Goal: Check status: Check status

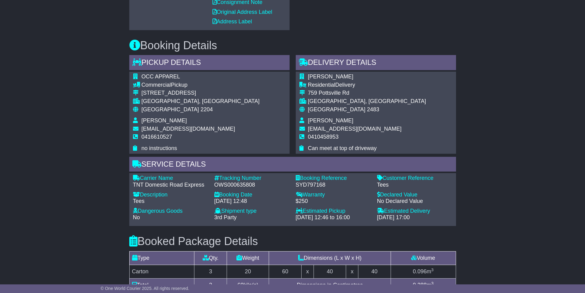
scroll to position [338, 0]
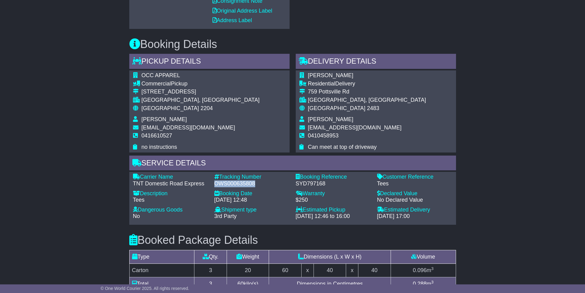
drag, startPoint x: 256, startPoint y: 183, endPoint x: 214, endPoint y: 183, distance: 41.8
click at [214, 183] on div "Tracking Number - OWS000635808" at bounding box center [251, 180] width 81 height 13
copy div "OWS000635808"
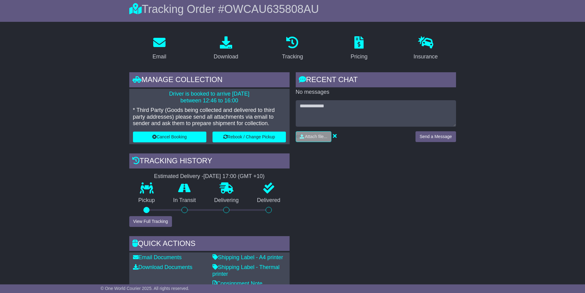
scroll to position [61, 0]
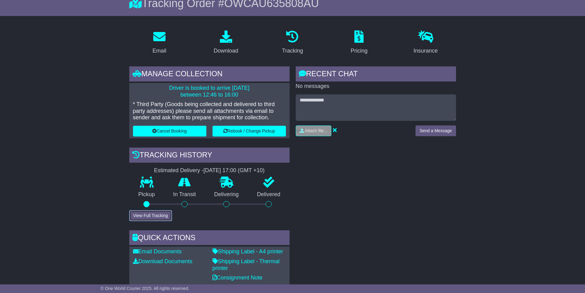
click at [154, 217] on button "View Full Tracking" at bounding box center [150, 215] width 43 height 11
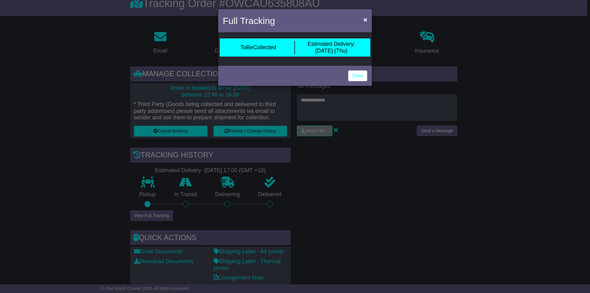
click at [154, 217] on div "Full Tracking × ToBeCollected Estimated Delivery: 21 Aug (Thu) Close" at bounding box center [295, 146] width 590 height 293
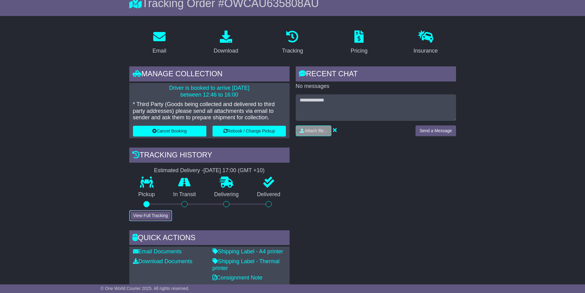
click at [154, 212] on button "View Full Tracking" at bounding box center [150, 215] width 43 height 11
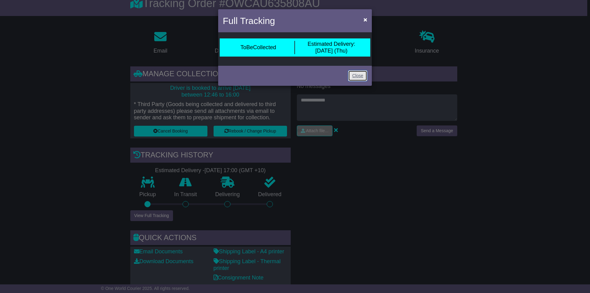
click at [361, 73] on link "Close" at bounding box center [357, 75] width 19 height 11
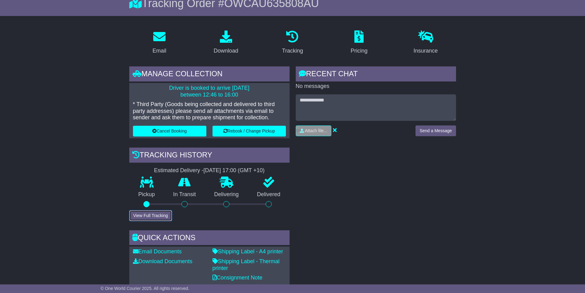
scroll to position [0, 0]
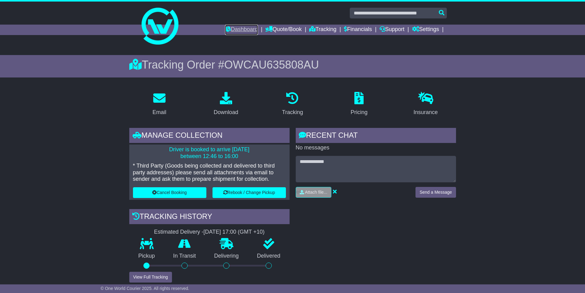
click at [245, 28] on link "Dashboard" at bounding box center [241, 30] width 33 height 10
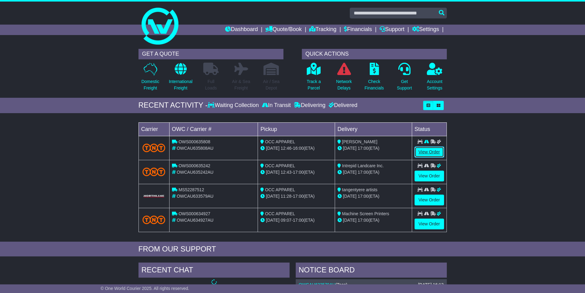
click at [435, 151] on link "View Order" at bounding box center [429, 151] width 29 height 11
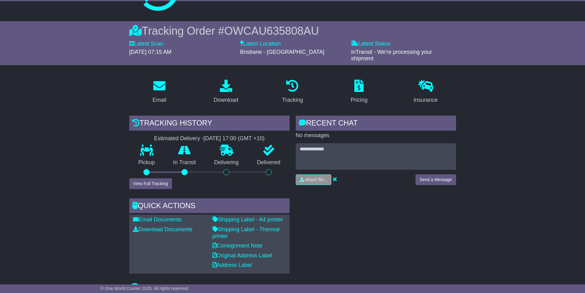
scroll to position [61, 0]
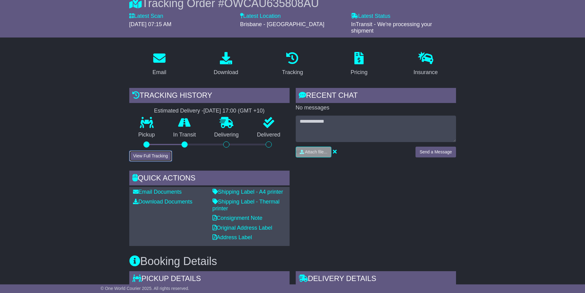
click at [162, 158] on button "View Full Tracking" at bounding box center [150, 155] width 43 height 11
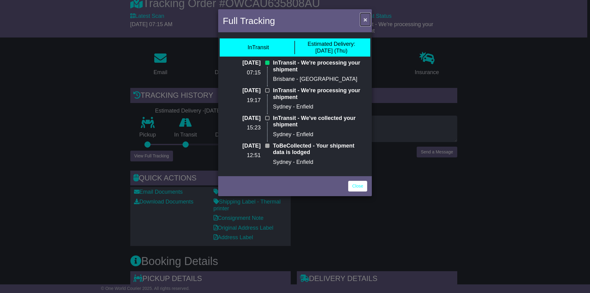
click at [366, 20] on span "×" at bounding box center [365, 19] width 4 height 7
